Goal: Check status

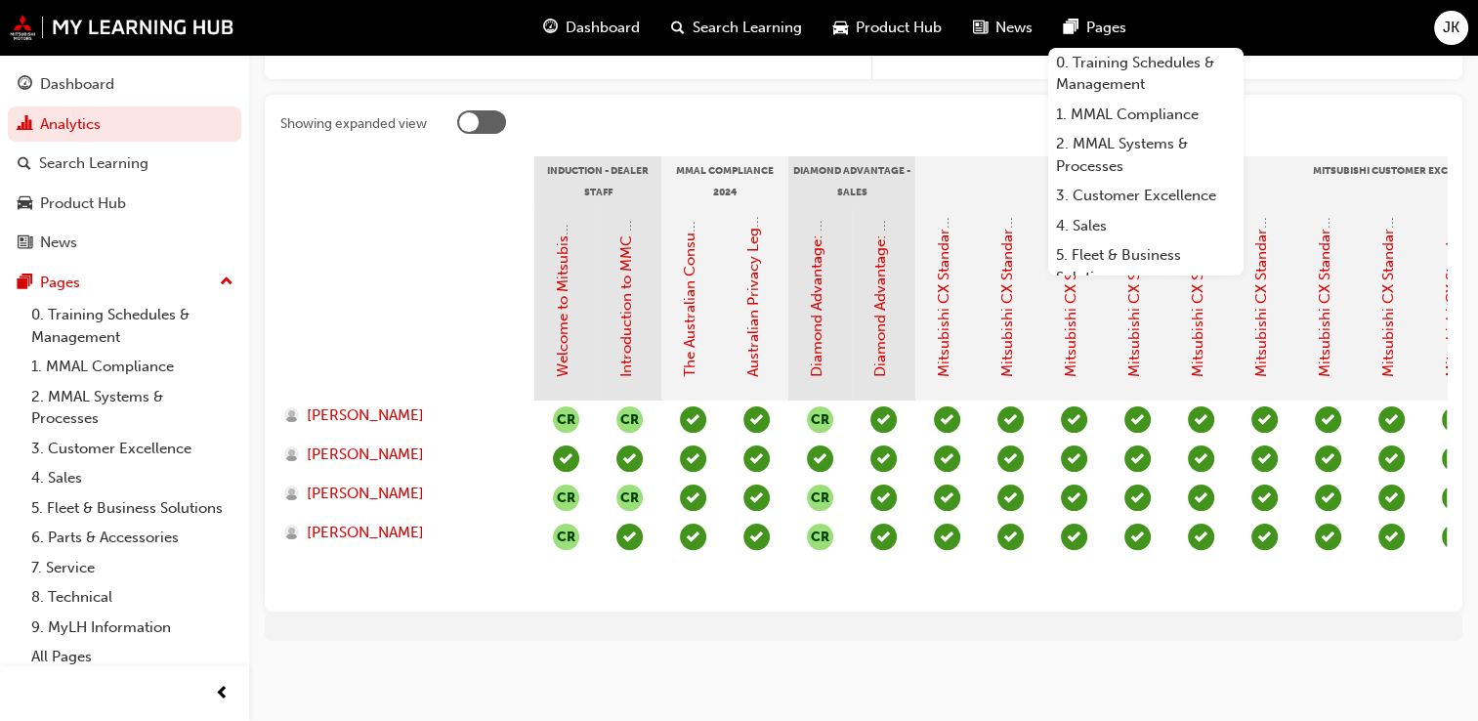
scroll to position [0, 2326]
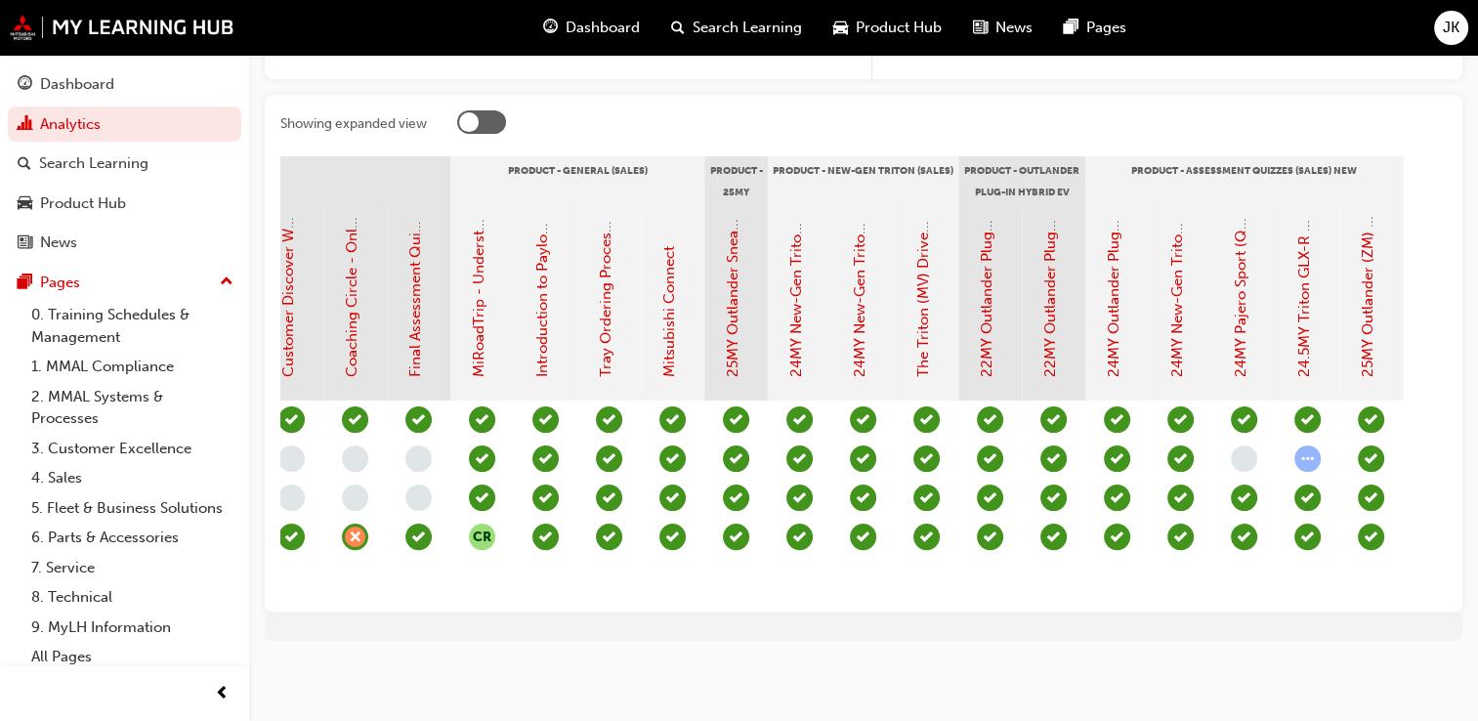
scroll to position [0, 2326]
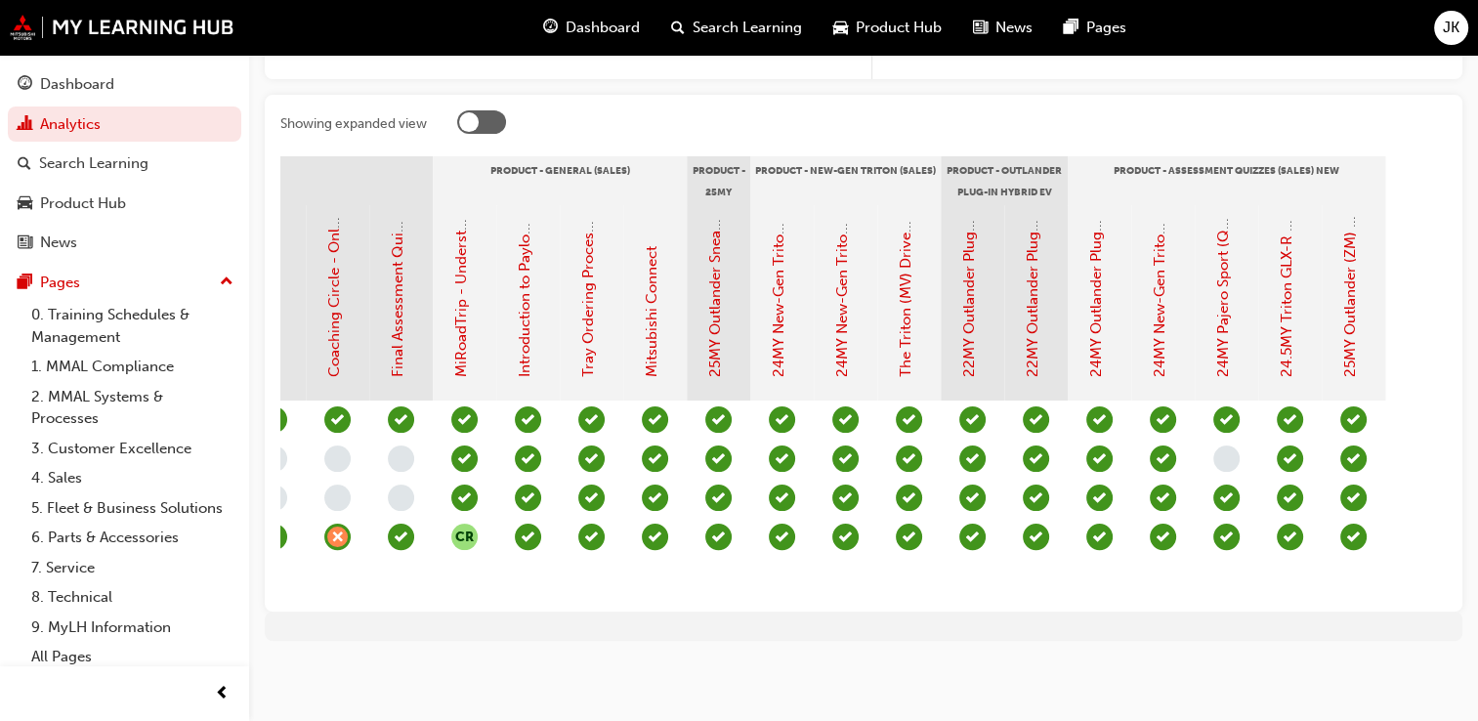
scroll to position [0, 2326]
